Goal: Find specific page/section: Find specific page/section

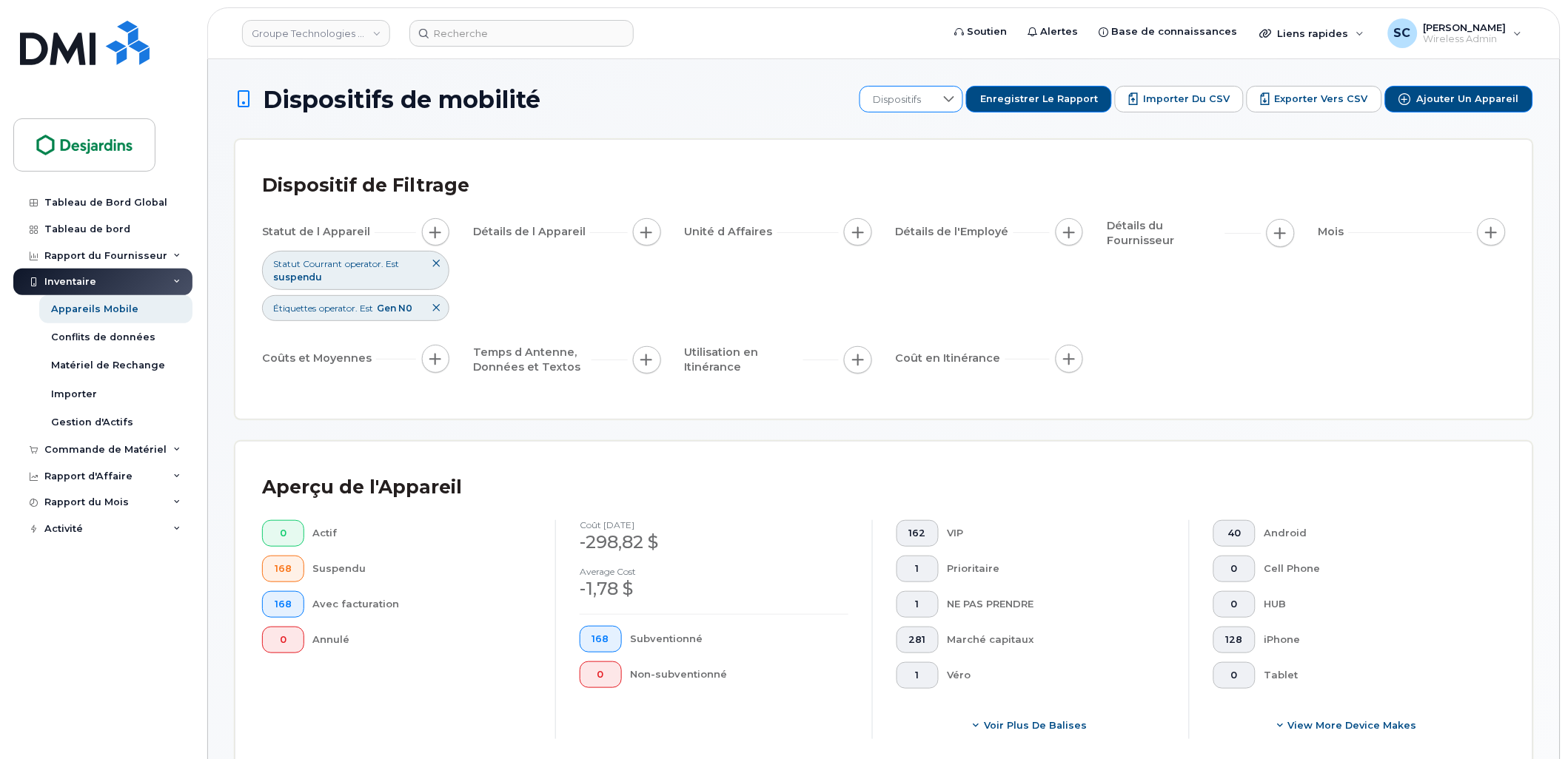
click at [935, 100] on span "Dispositifs" at bounding box center [897, 100] width 74 height 27
